Goal: Task Accomplishment & Management: Complete application form

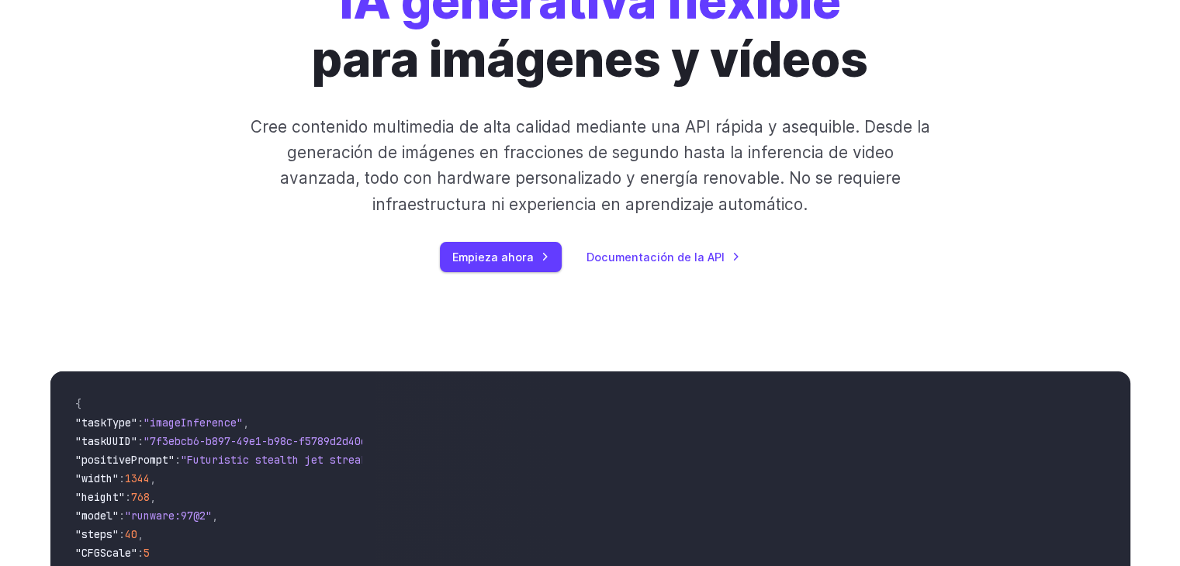
scroll to position [155, 0]
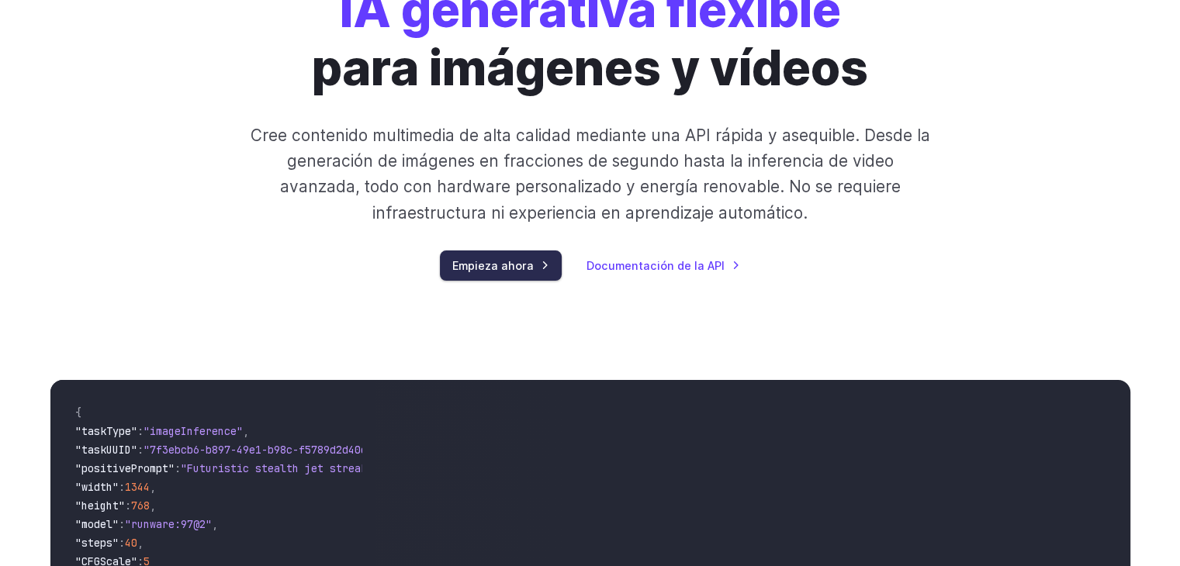
click at [507, 251] on link "Empieza ahora" at bounding box center [501, 266] width 122 height 30
click at [496, 268] on font "Empieza ahora" at bounding box center [492, 265] width 81 height 13
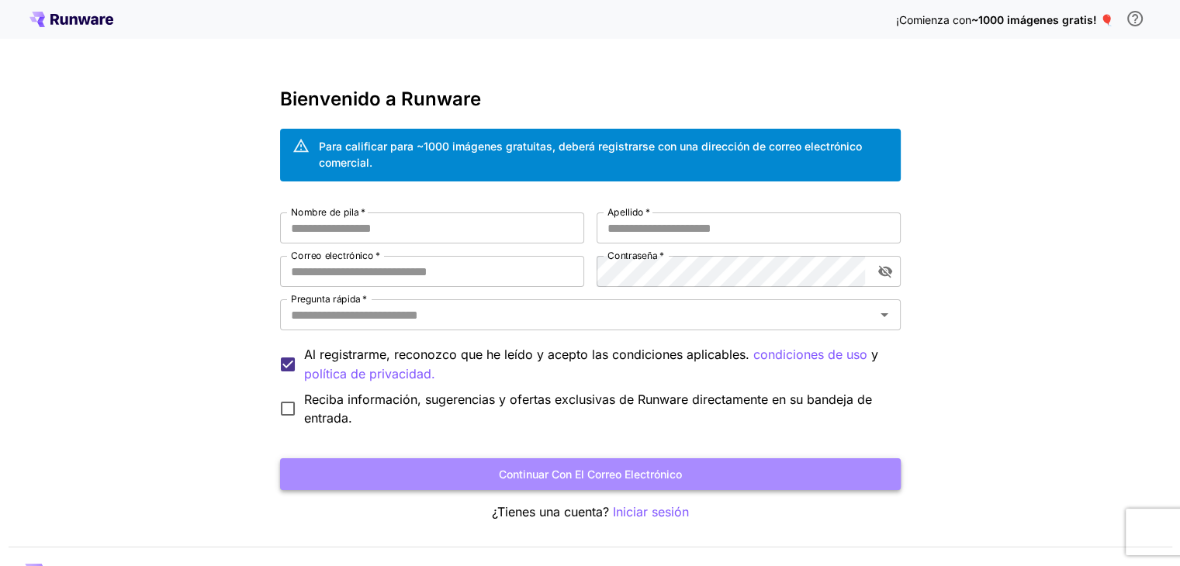
click at [628, 472] on font "Continuar con el correo electrónico" at bounding box center [590, 474] width 183 height 13
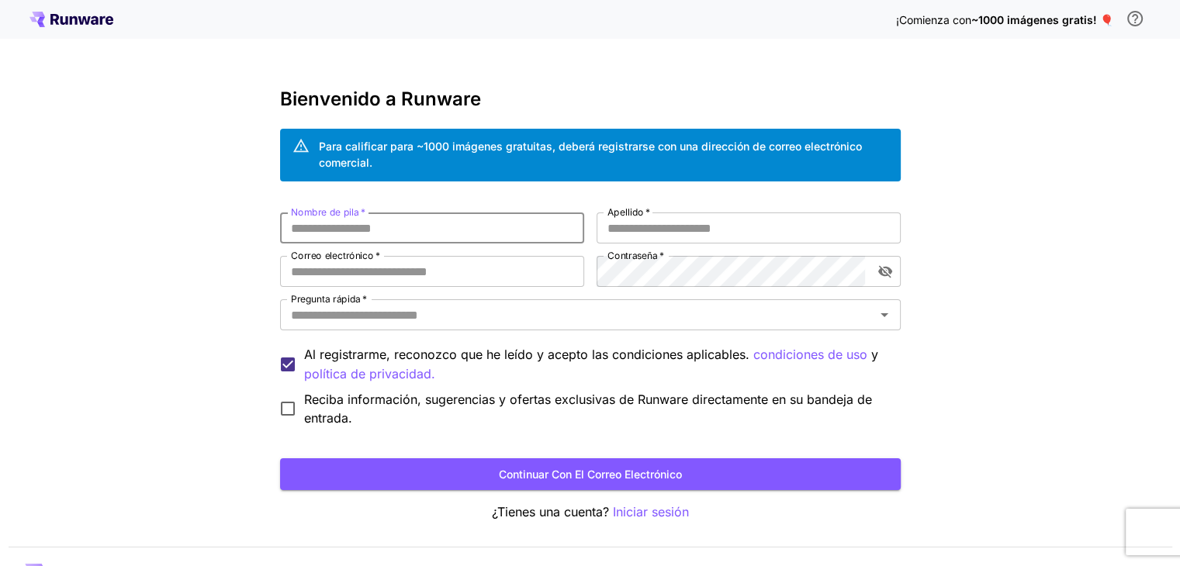
click at [370, 230] on input "Nombre de pila   *" at bounding box center [432, 228] width 304 height 31
type input "******"
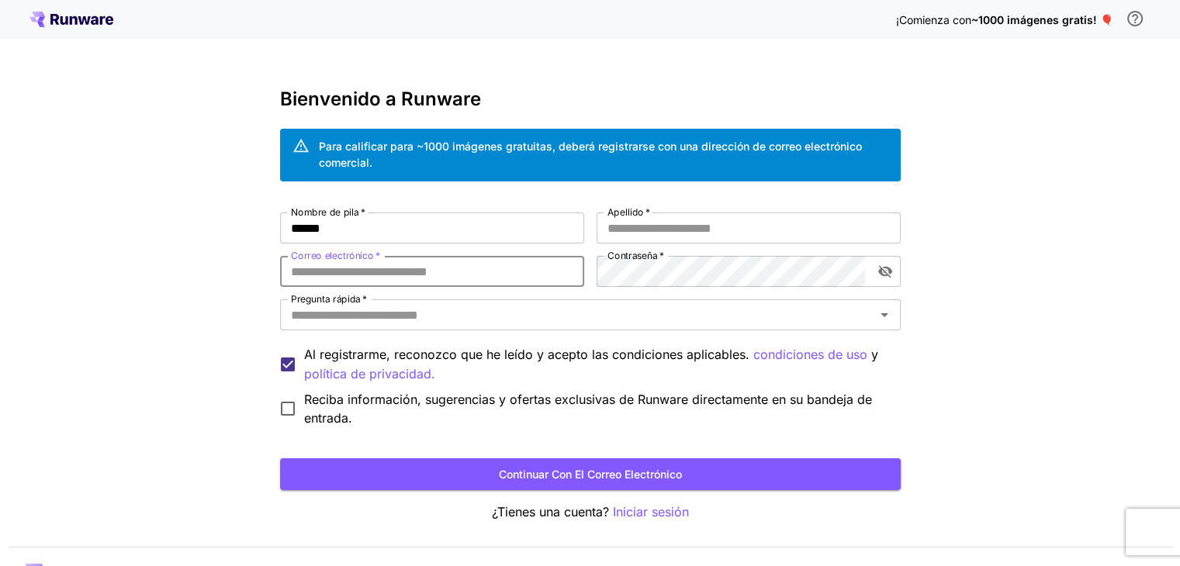
click at [379, 274] on input "Correo electrónico   *" at bounding box center [432, 271] width 304 height 31
type input "**********"
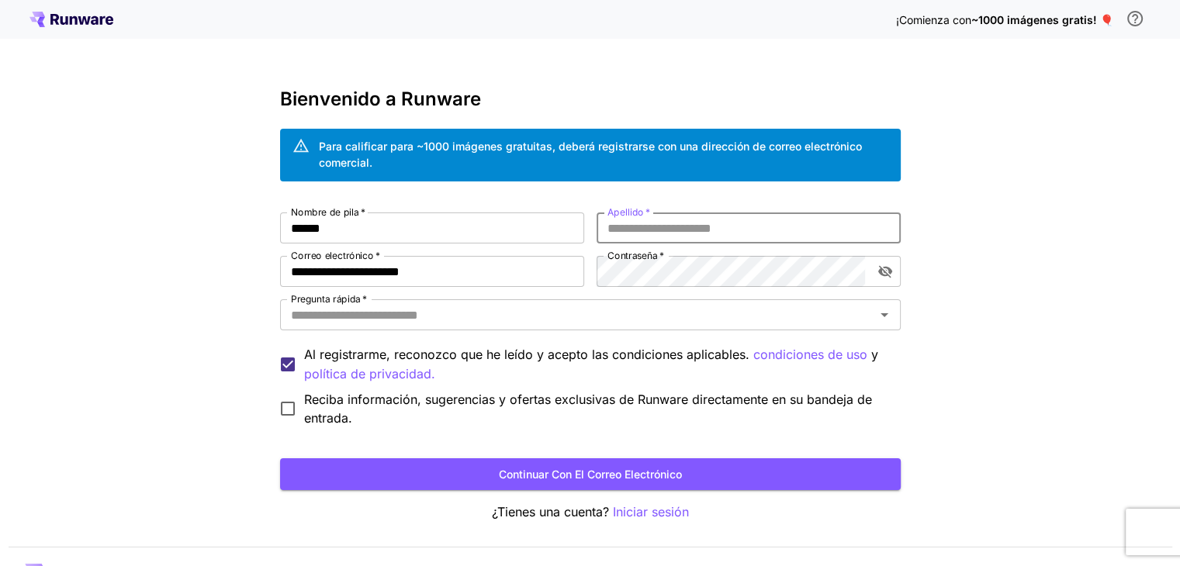
click at [639, 227] on input "Apellido   *" at bounding box center [749, 228] width 304 height 31
type input "****"
click at [280, 458] on button "Continuar con el correo electrónico" at bounding box center [590, 474] width 621 height 32
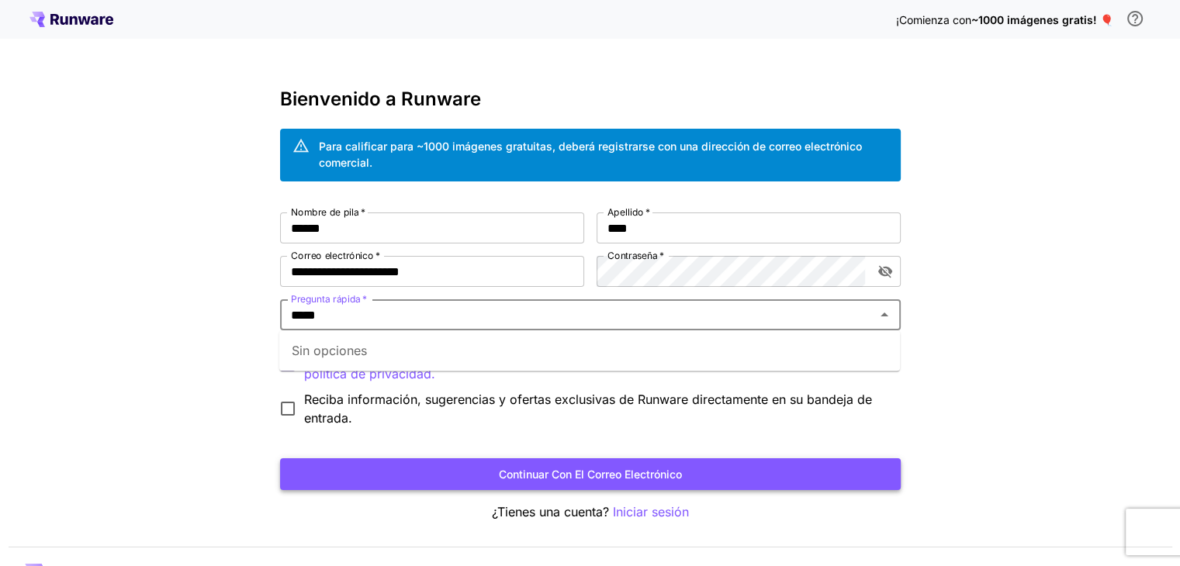
type input "*****"
click at [465, 462] on button "Continuar con el correo electrónico" at bounding box center [590, 474] width 621 height 32
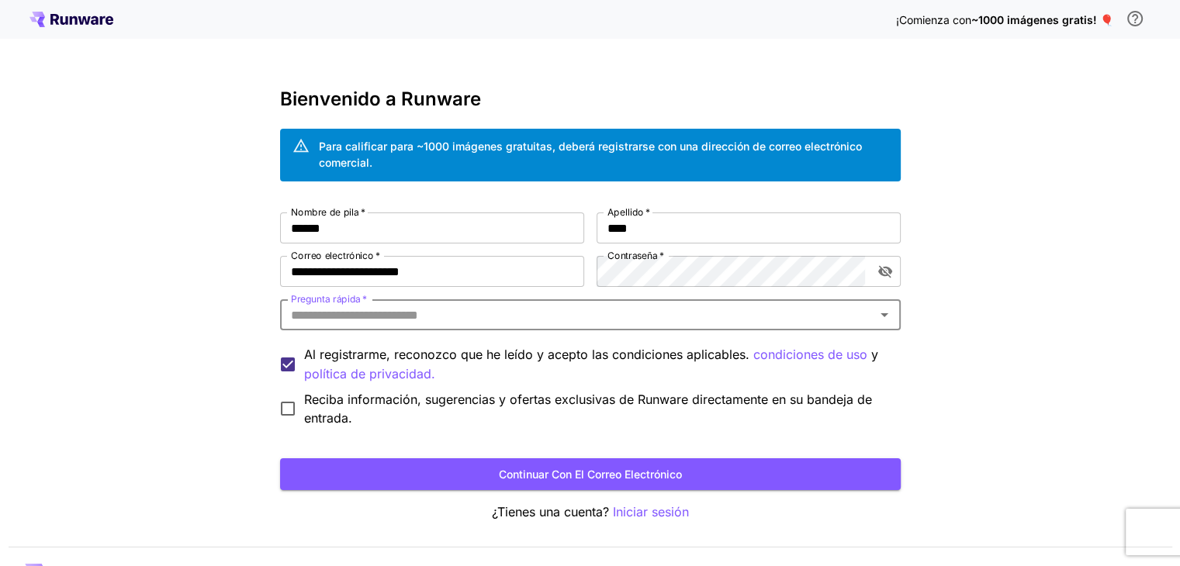
click at [345, 317] on input "Pregunta rápida   *" at bounding box center [578, 315] width 586 height 22
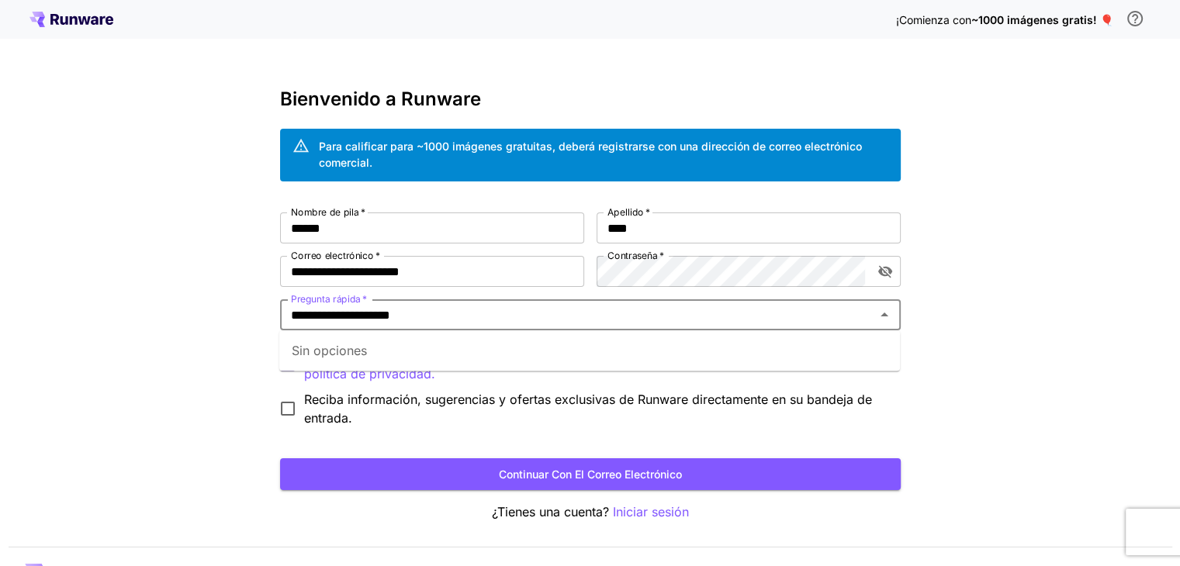
type input "**********"
click at [280, 458] on button "Continuar con el correo electrónico" at bounding box center [590, 474] width 621 height 32
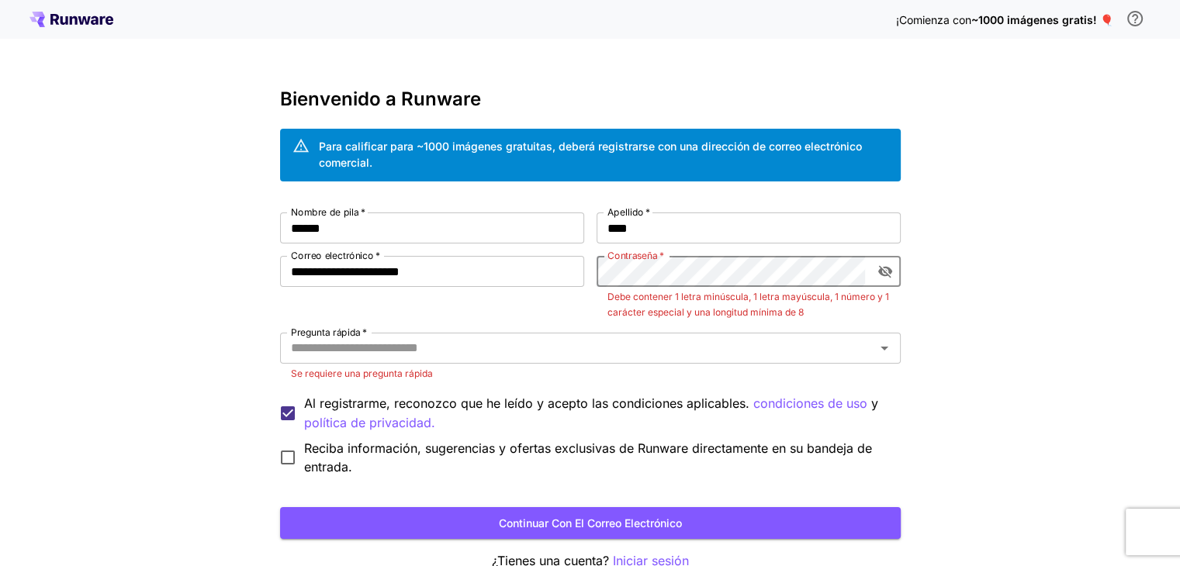
click at [884, 277] on icon "alternar visibilidad de contraseña" at bounding box center [885, 272] width 16 height 16
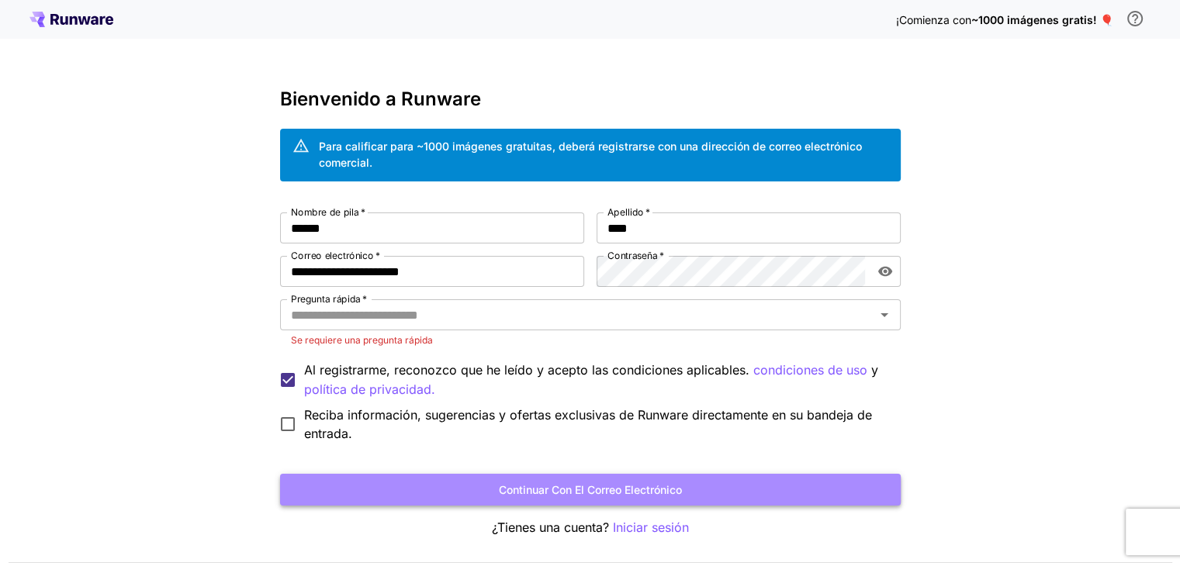
click at [453, 475] on button "Continuar con el correo electrónico" at bounding box center [590, 490] width 621 height 32
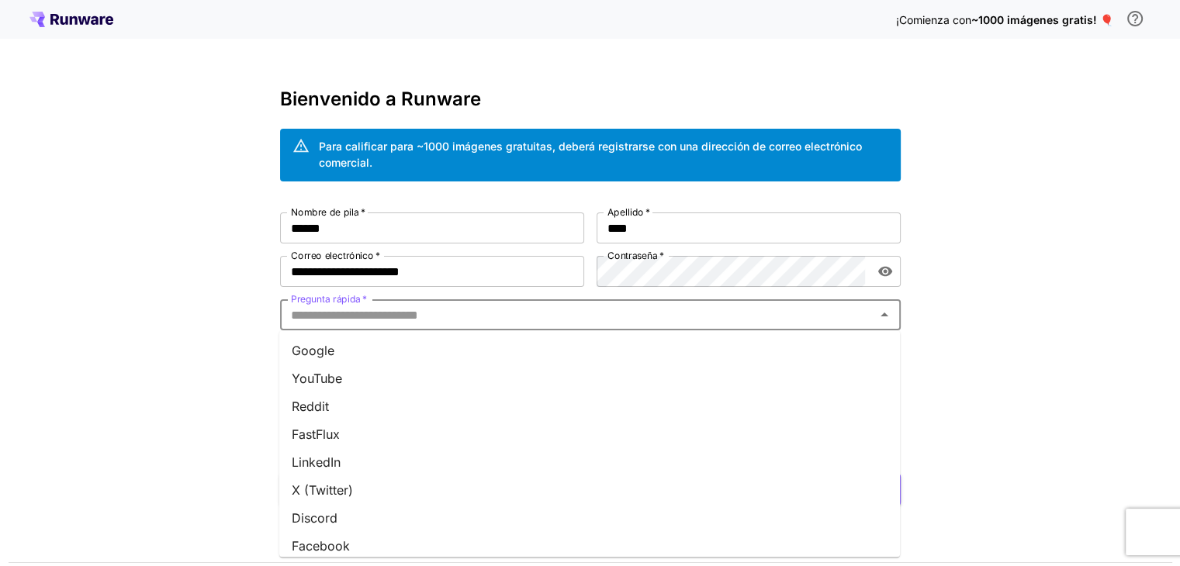
click at [308, 320] on input "Pregunta rápida   *" at bounding box center [578, 315] width 586 height 22
click at [344, 378] on li "YouTube" at bounding box center [589, 379] width 621 height 28
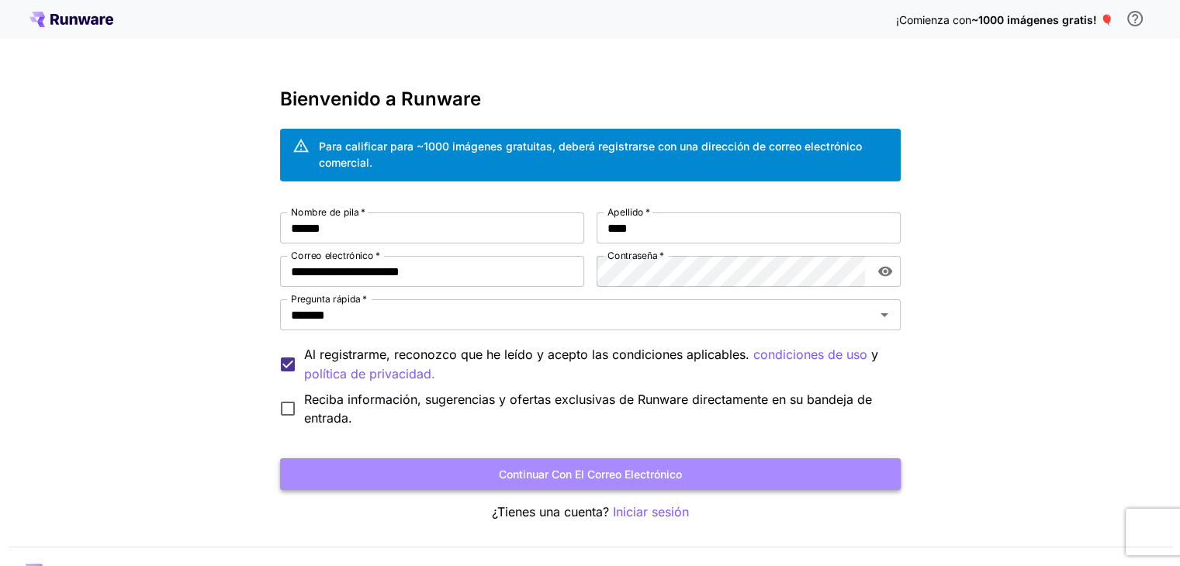
click at [503, 470] on font "Continuar con el correo electrónico" at bounding box center [590, 474] width 183 height 13
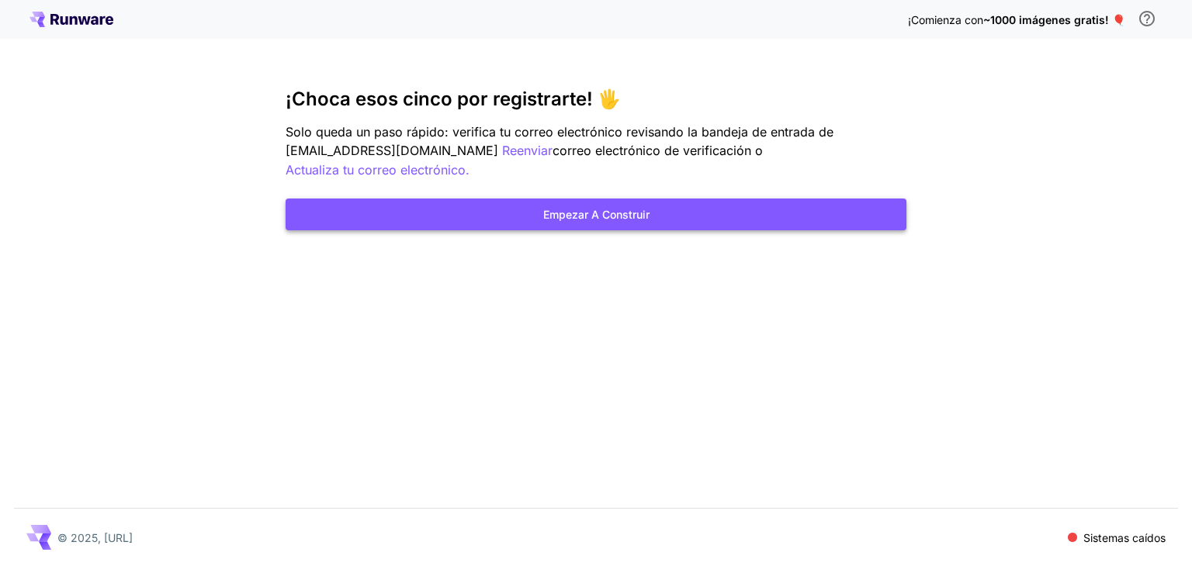
click at [568, 205] on font "Empezar a construir" at bounding box center [596, 214] width 106 height 19
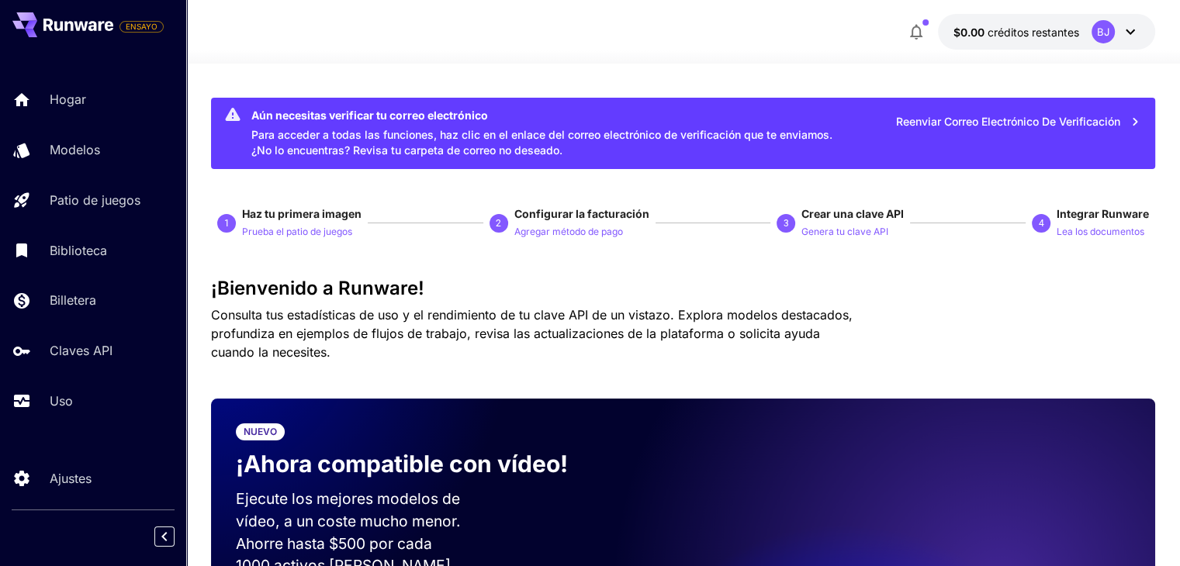
click at [602, 139] on font "Para acceder a todas las funciones, haz clic en el enlace del correo electrónic…" at bounding box center [541, 142] width 581 height 29
click at [1071, 115] on font "Reenviar correo electrónico de verificación" at bounding box center [1008, 121] width 224 height 13
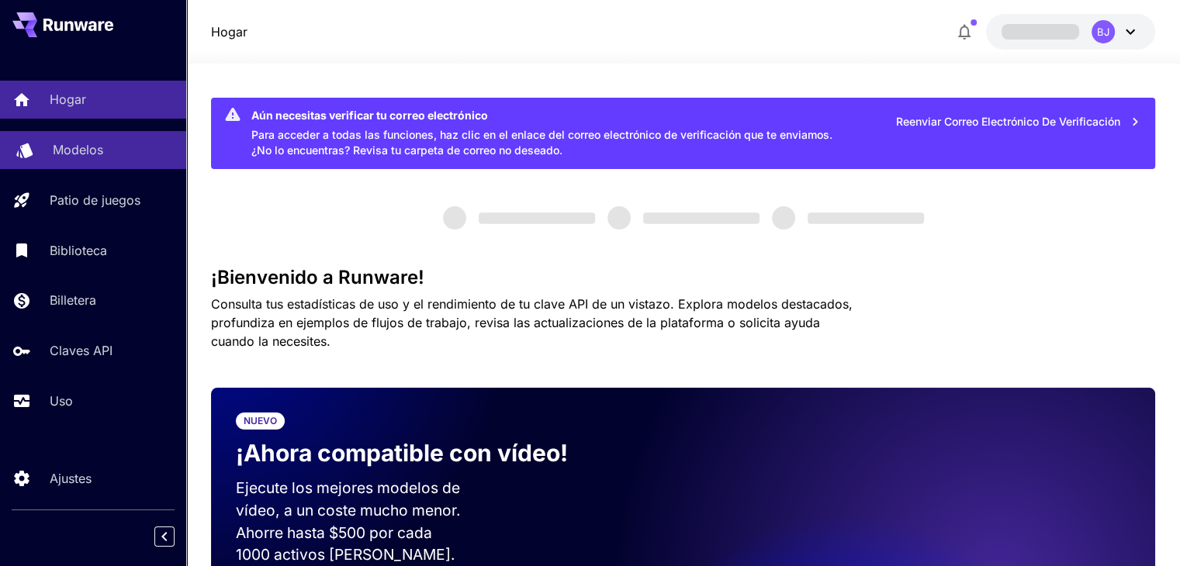
click at [96, 151] on font "Modelos" at bounding box center [78, 150] width 50 height 16
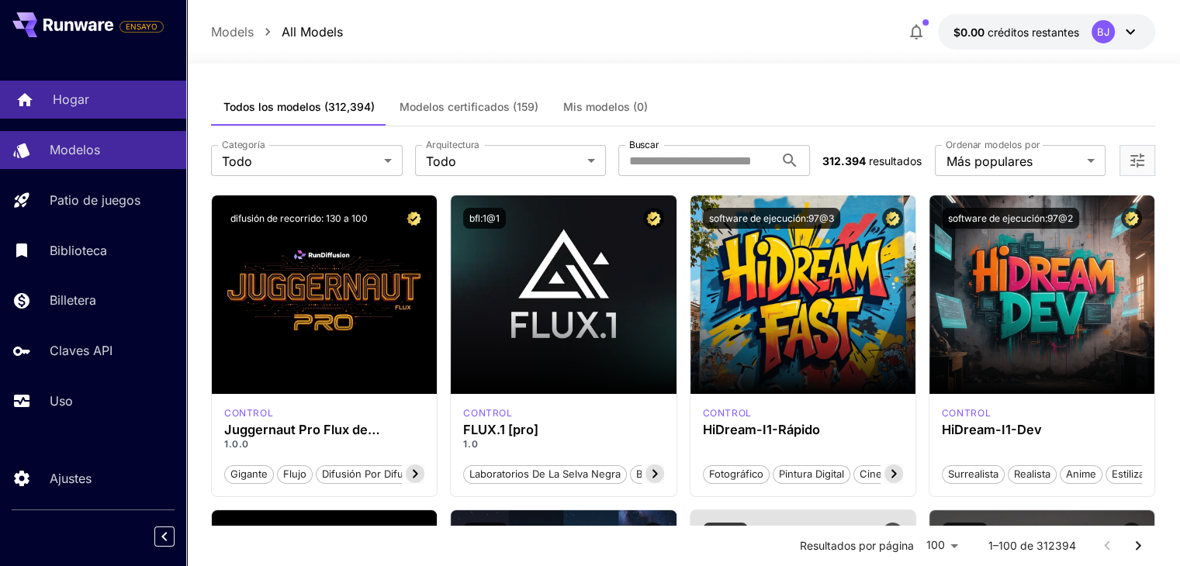
click at [111, 102] on div "Hogar" at bounding box center [113, 99] width 121 height 19
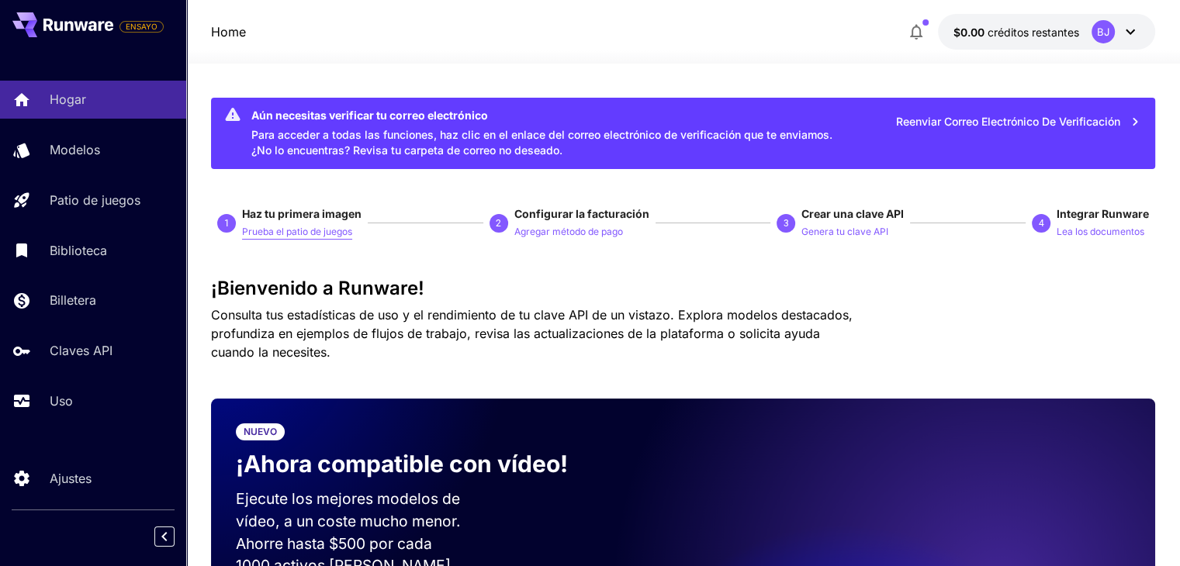
click at [276, 236] on font "Prueba el patio de juegos" at bounding box center [297, 232] width 110 height 12
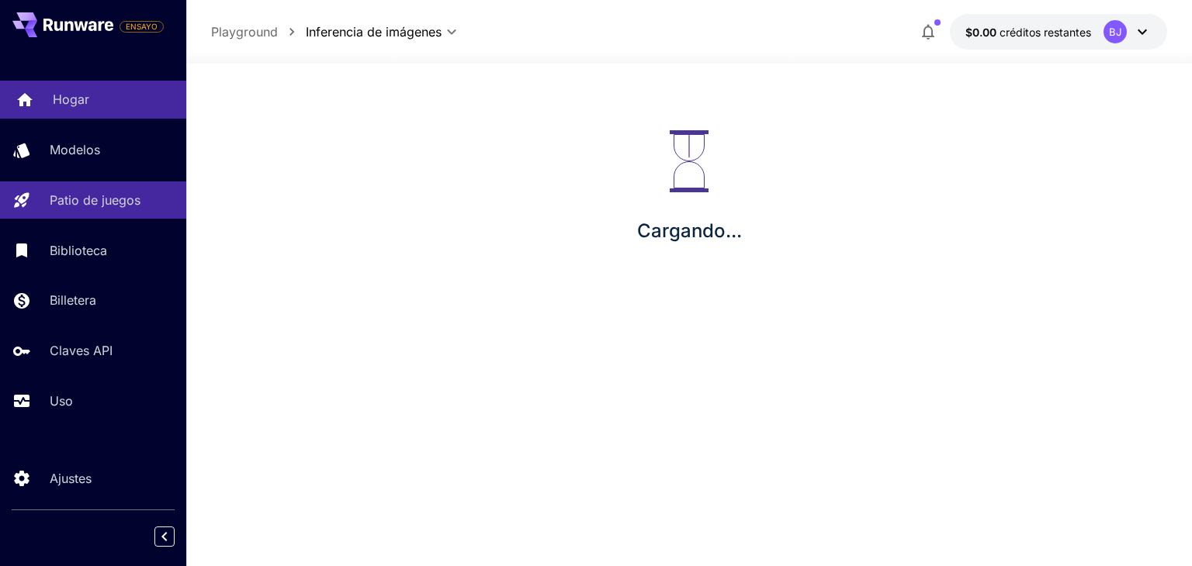
click at [108, 100] on div "Hogar" at bounding box center [113, 99] width 121 height 19
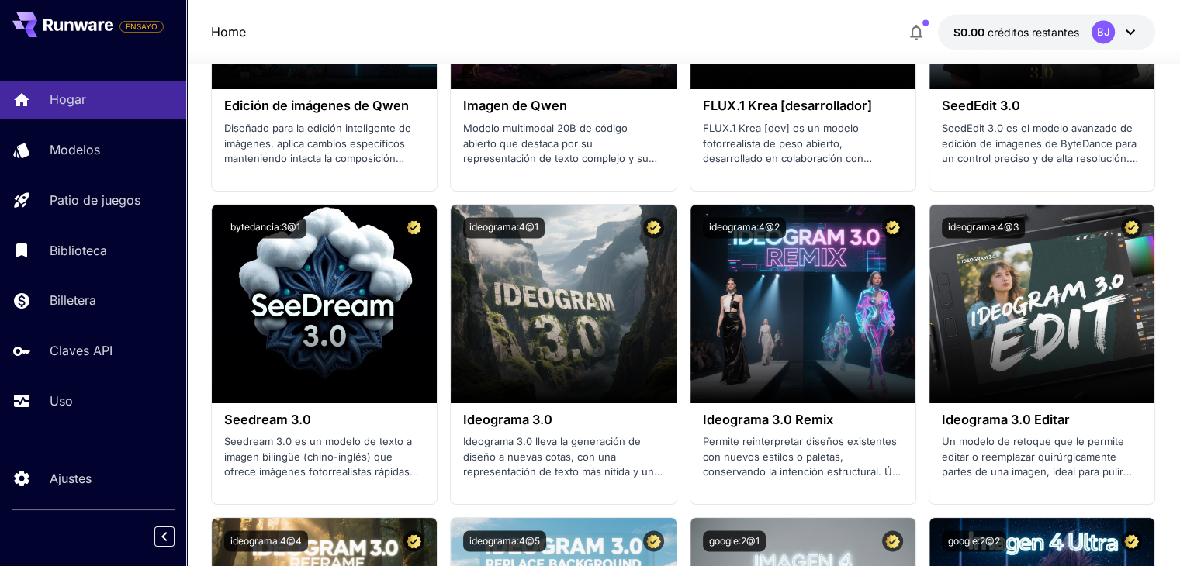
scroll to position [2715, 0]
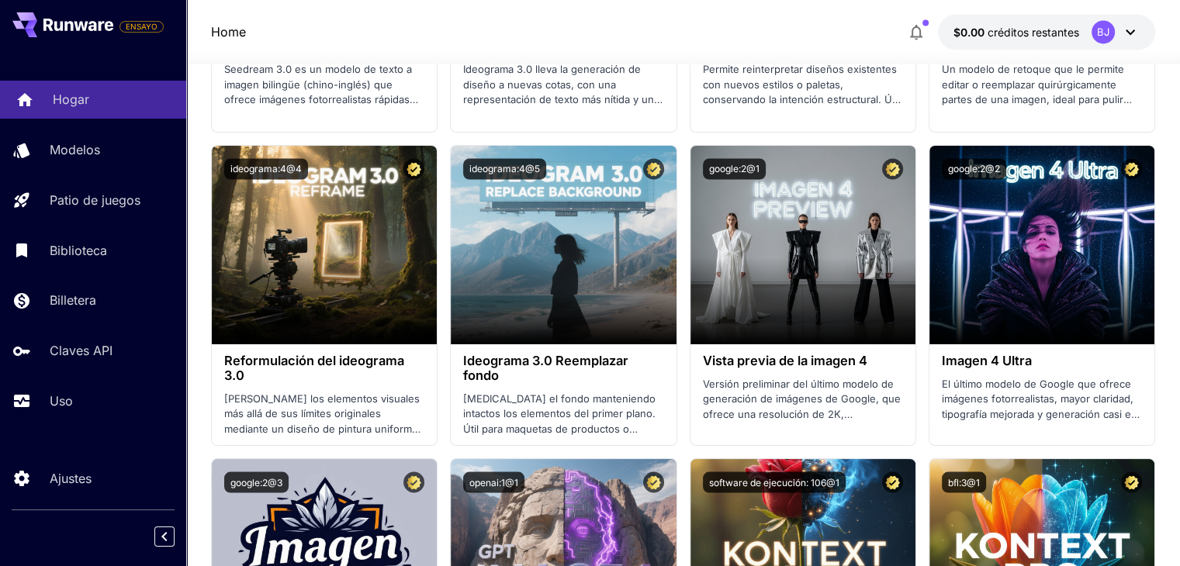
click at [102, 103] on div "Hogar" at bounding box center [113, 99] width 121 height 19
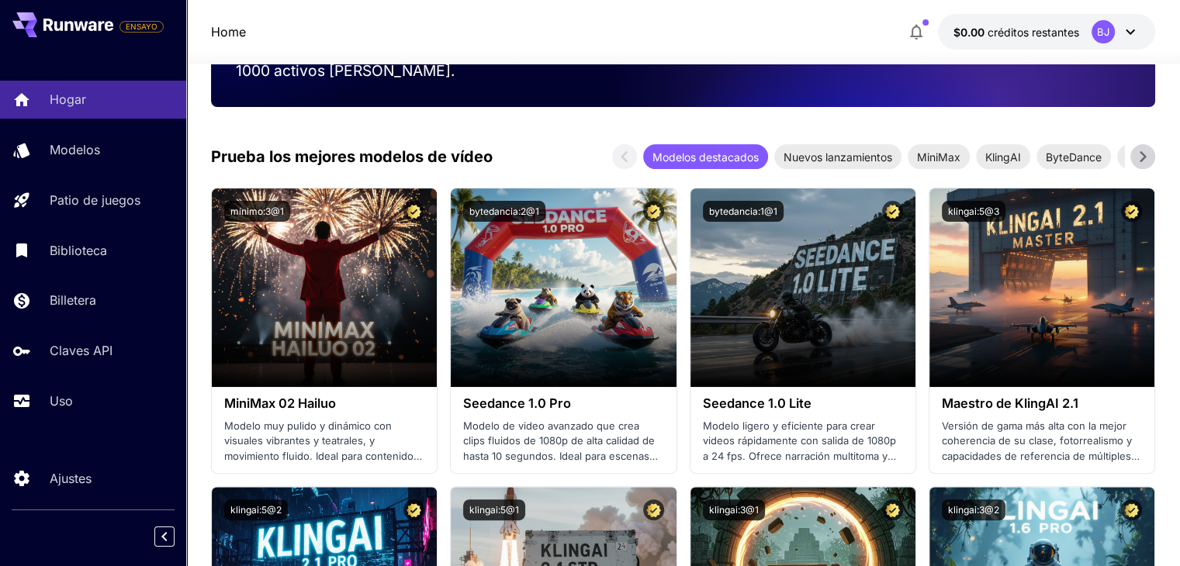
scroll to position [465, 0]
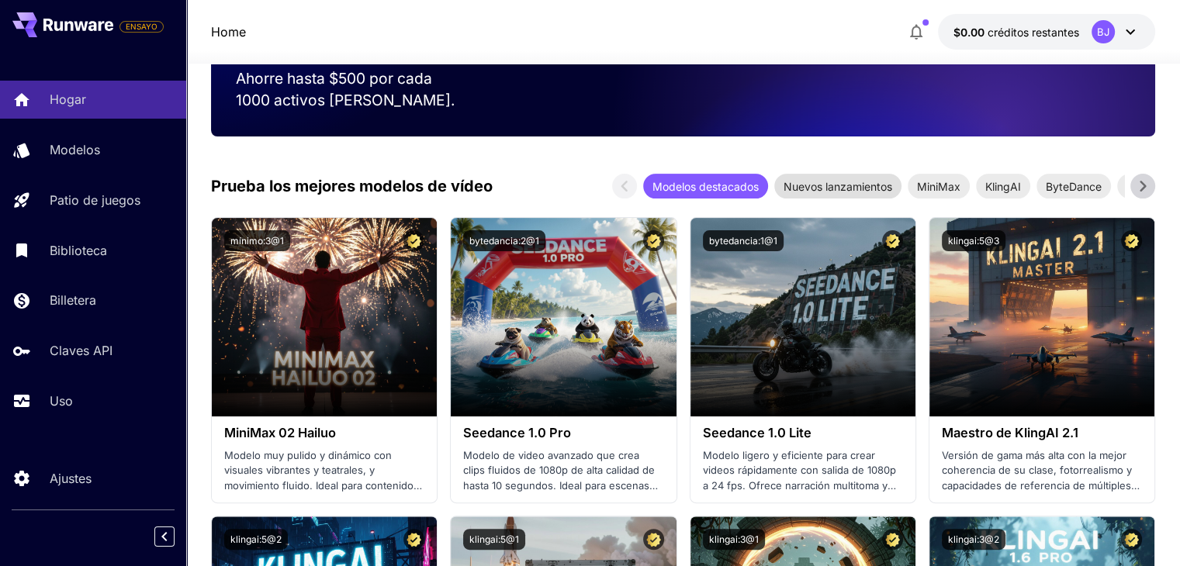
click at [828, 180] on font "Nuevos lanzamientos" at bounding box center [837, 186] width 109 height 13
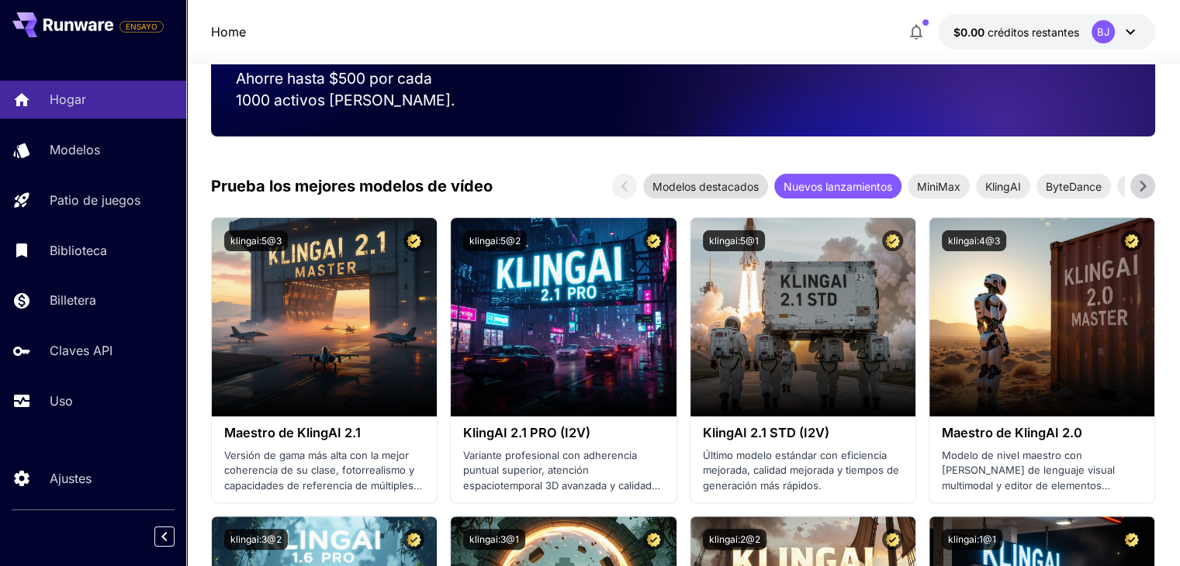
click at [721, 180] on font "Modelos destacados" at bounding box center [705, 186] width 106 height 13
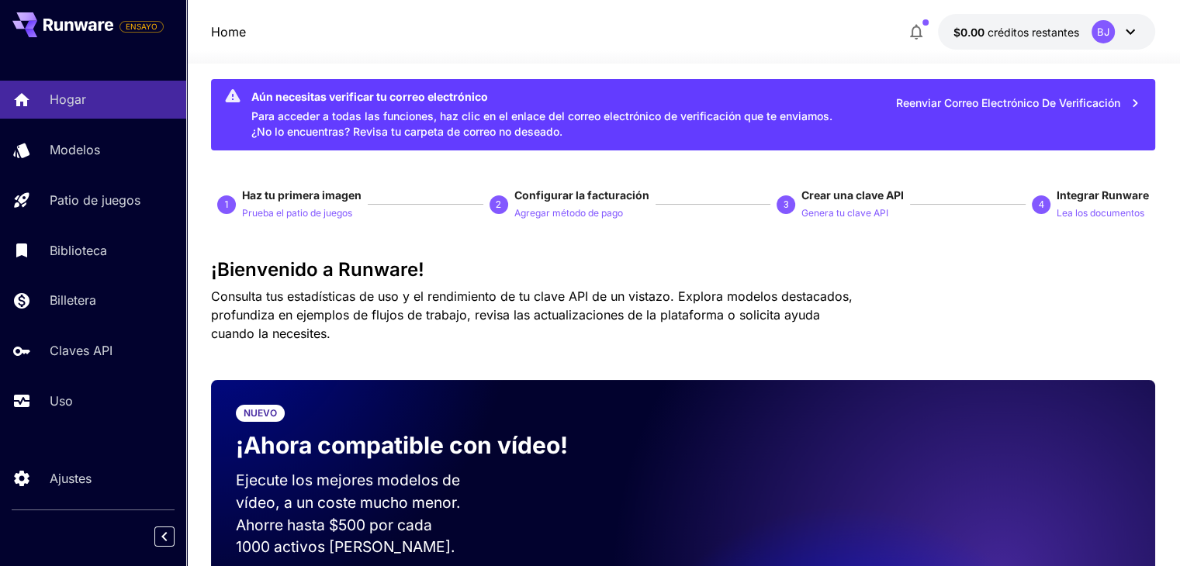
scroll to position [0, 0]
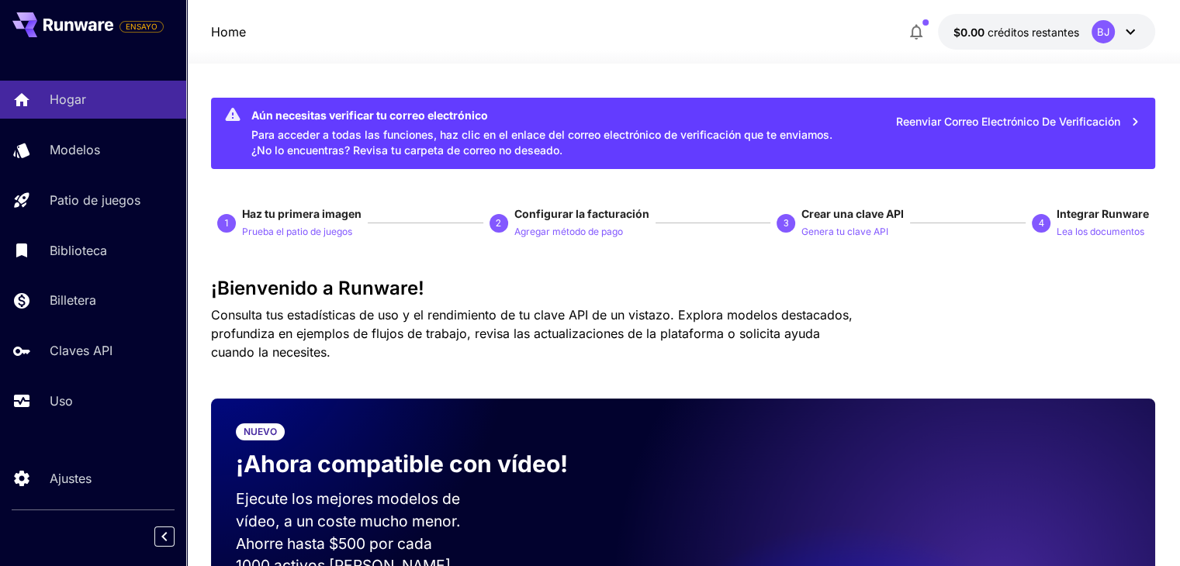
click at [51, 20] on icon at bounding box center [47, 25] width 9 height 12
click at [139, 22] on font "ENSAYO" at bounding box center [142, 26] width 32 height 9
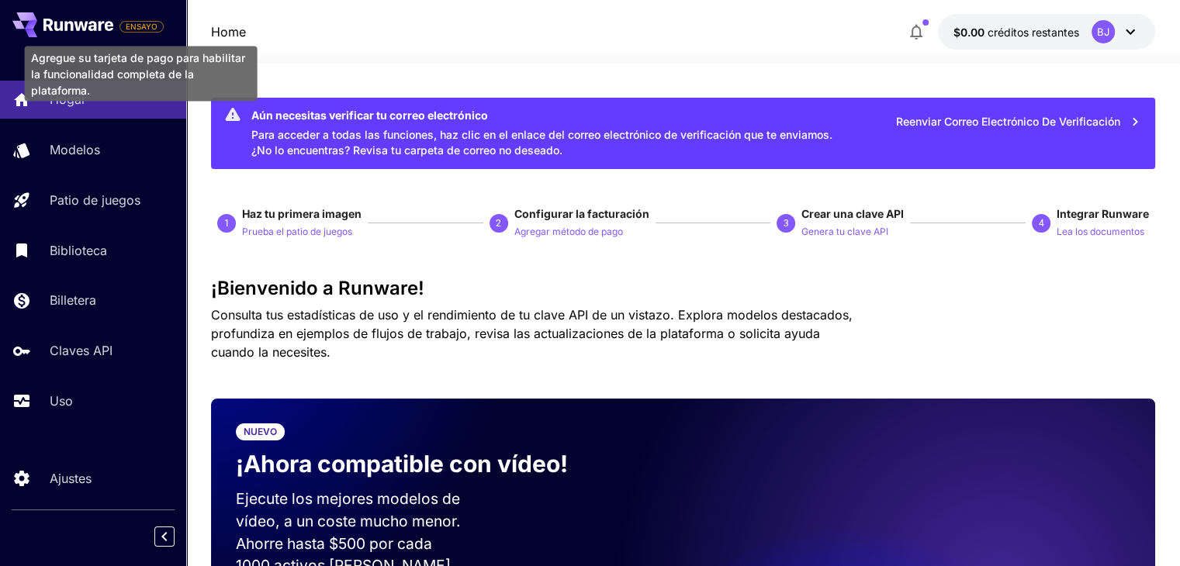
click at [146, 23] on font "ENSAYO" at bounding box center [142, 26] width 32 height 9
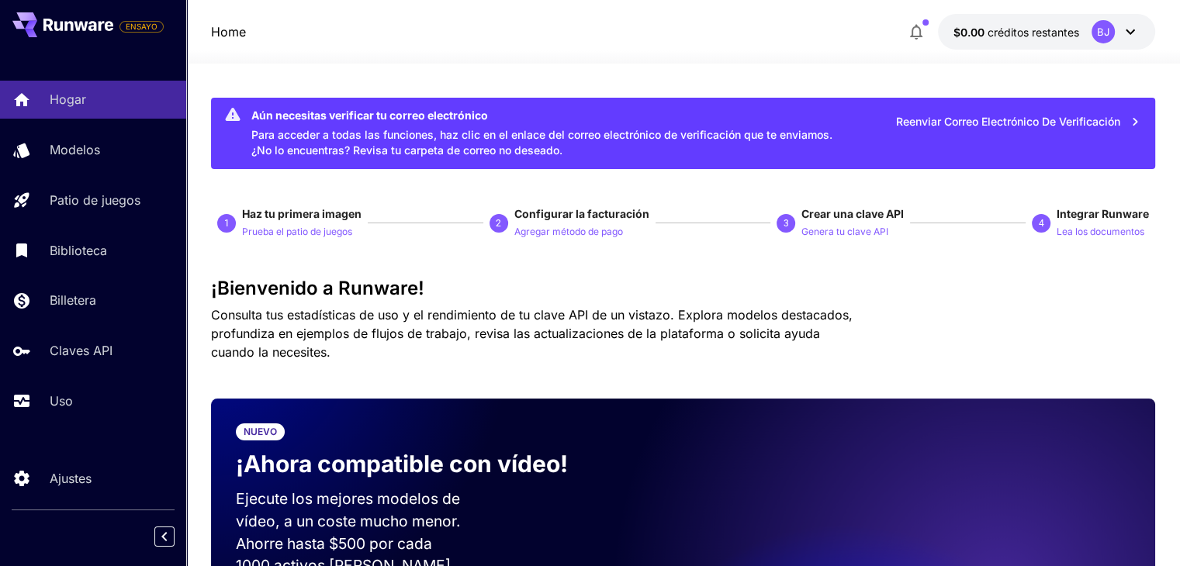
click at [281, 33] on div "Home $0.00 créditos restantes BJ" at bounding box center [683, 32] width 944 height 36
click at [1135, 32] on icon at bounding box center [1130, 31] width 19 height 19
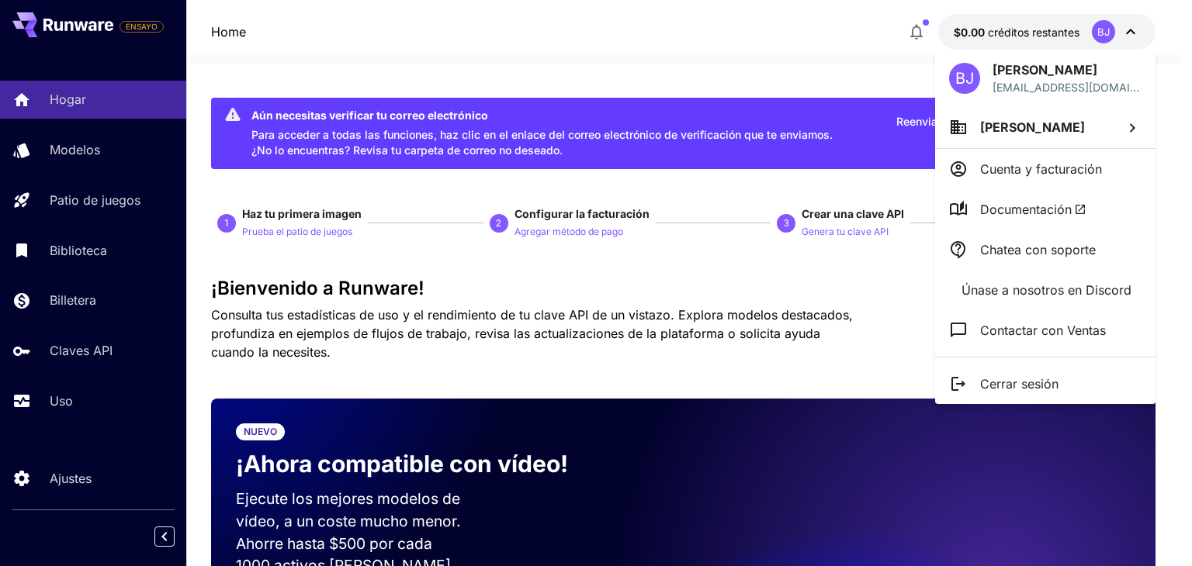
click at [1135, 32] on div at bounding box center [596, 283] width 1192 height 566
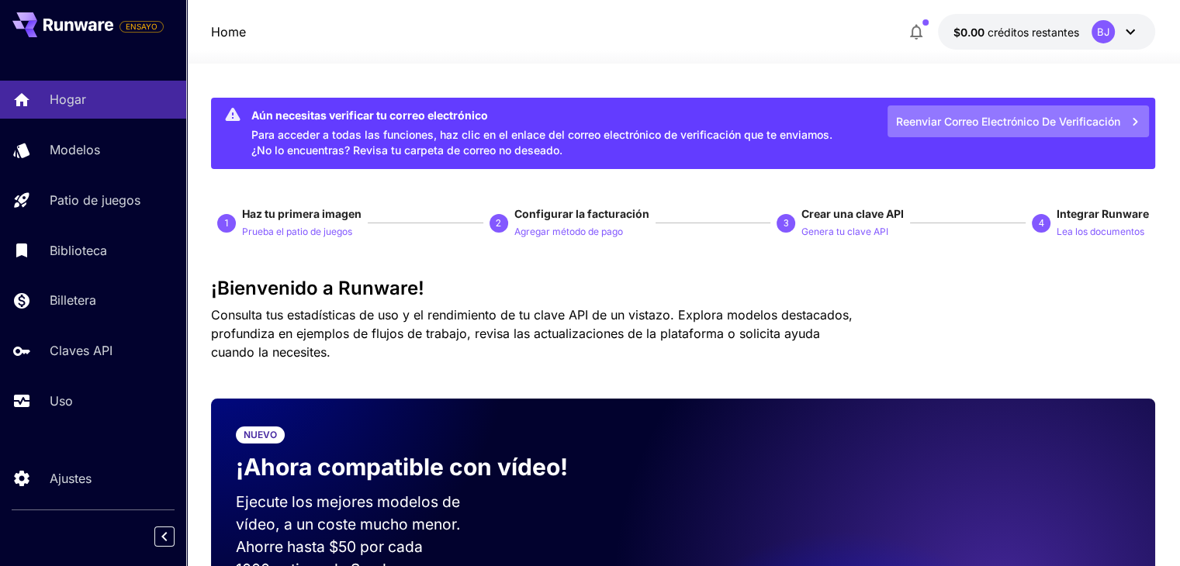
click at [1086, 120] on font "Reenviar correo electrónico de verificación" at bounding box center [1008, 121] width 224 height 13
